Goal: Navigation & Orientation: Find specific page/section

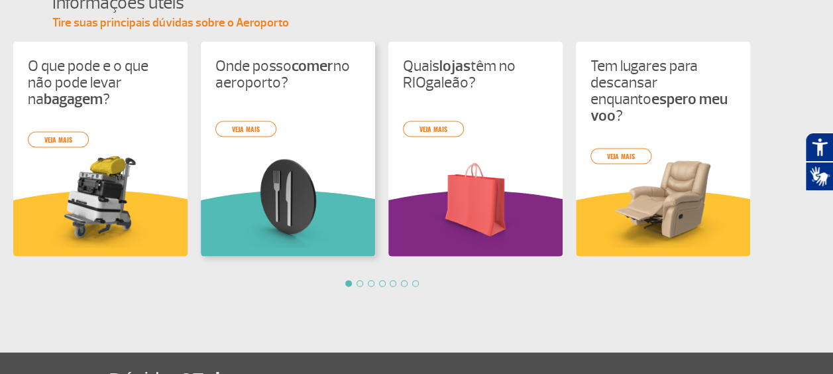
scroll to position [1477, 0]
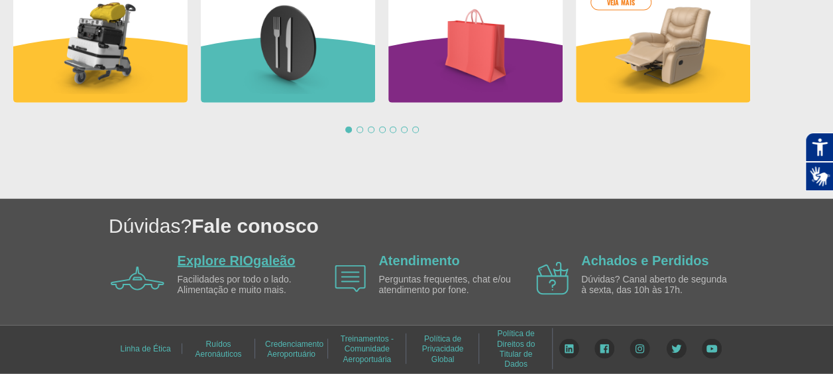
click at [208, 256] on link "Explore RIOgaleão" at bounding box center [237, 260] width 118 height 15
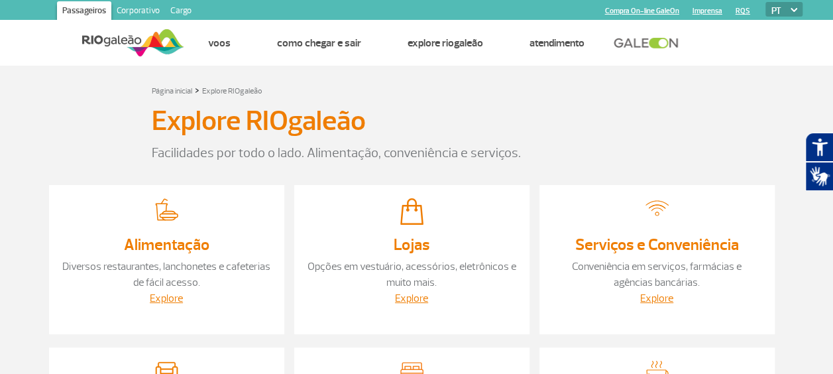
click at [143, 7] on link "Corporativo" at bounding box center [138, 11] width 54 height 21
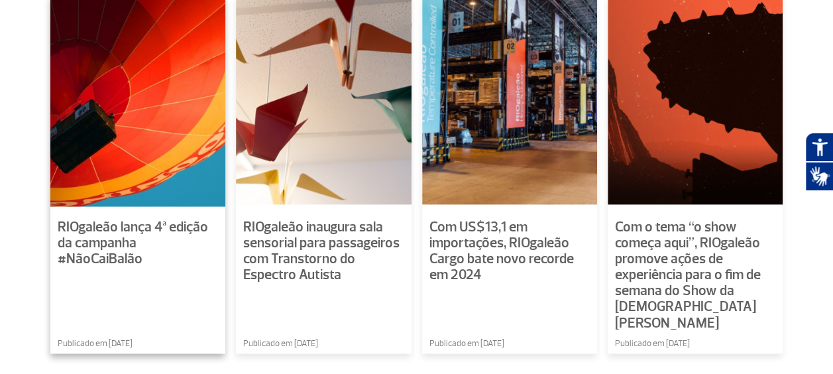
scroll to position [930, 0]
